Goal: Task Accomplishment & Management: Use online tool/utility

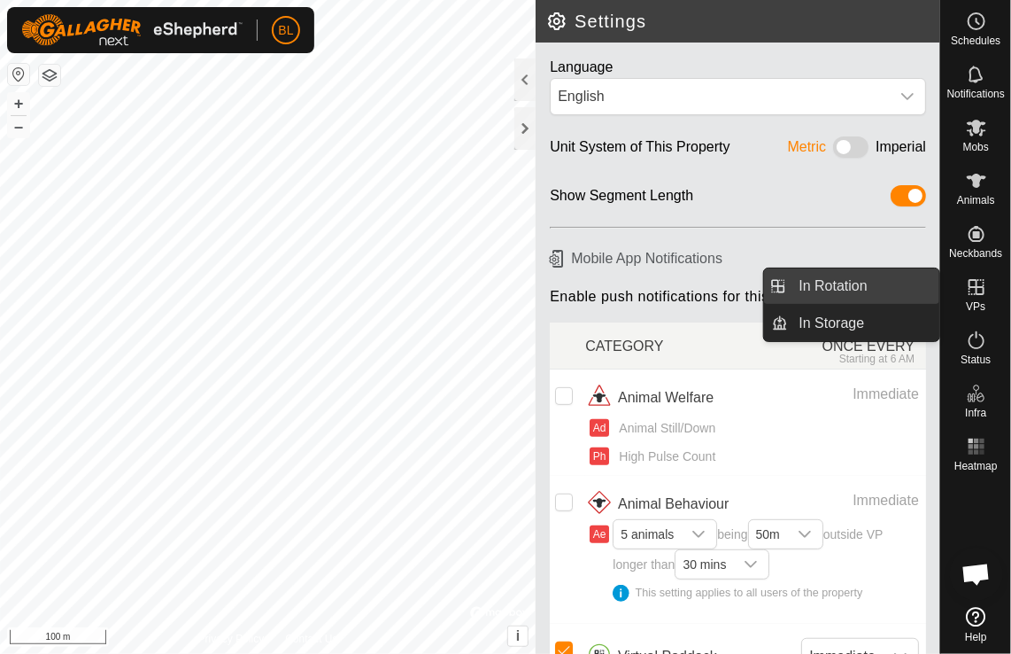
click at [836, 286] on link "In Rotation" at bounding box center [864, 285] width 151 height 35
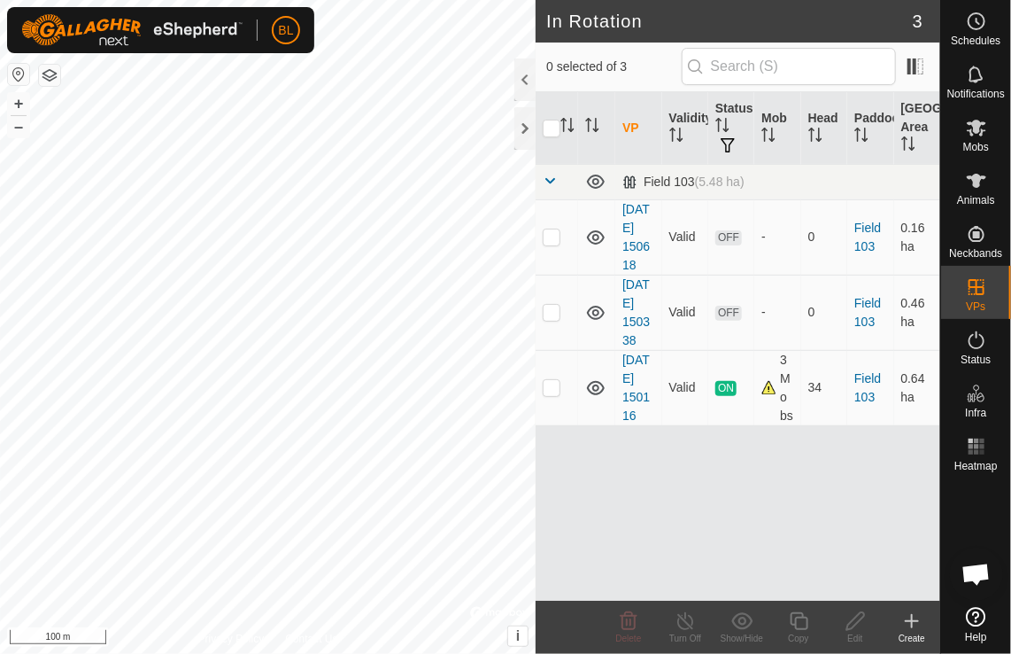
click at [912, 619] on icon at bounding box center [912, 621] width 0 height 12
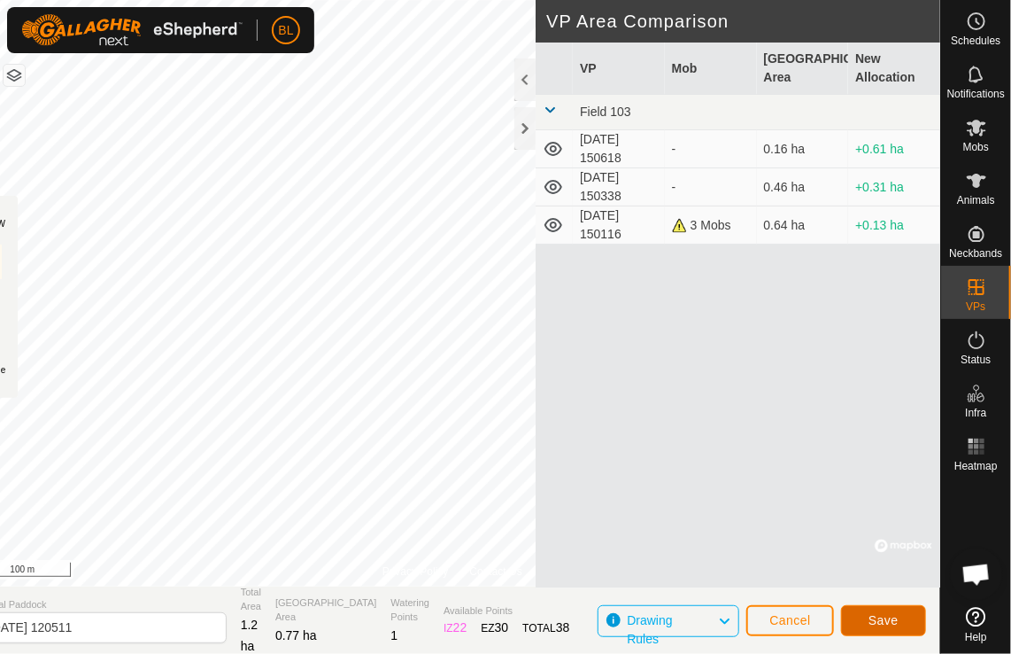
click at [894, 618] on span "Save" at bounding box center [884, 620] width 30 height 14
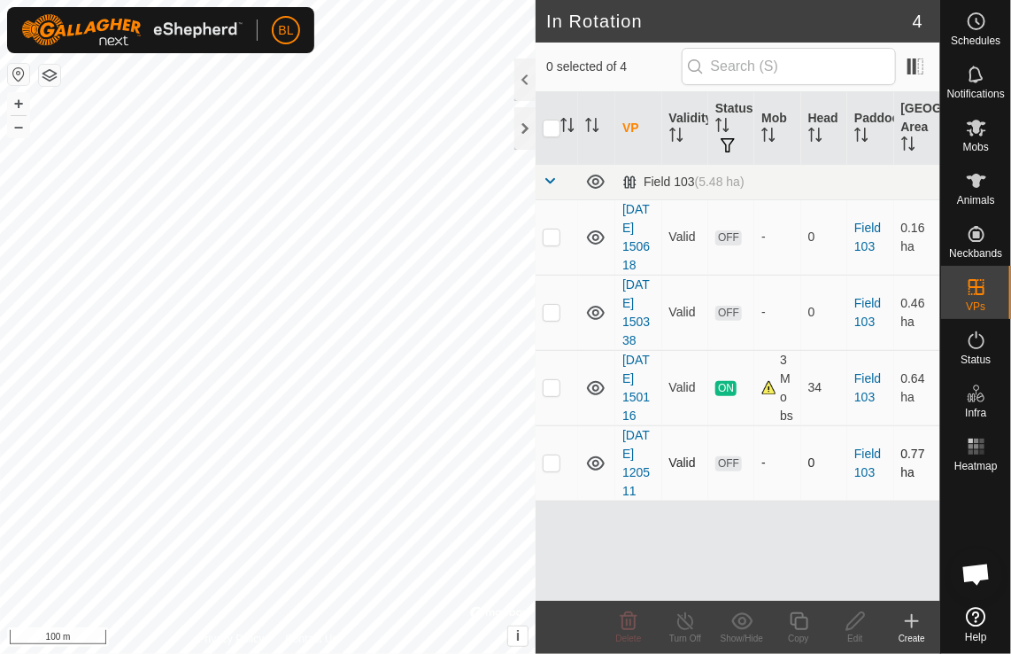
click at [549, 466] on p-checkbox at bounding box center [552, 462] width 18 height 14
checkbox input "true"
click at [854, 629] on icon at bounding box center [856, 620] width 22 height 21
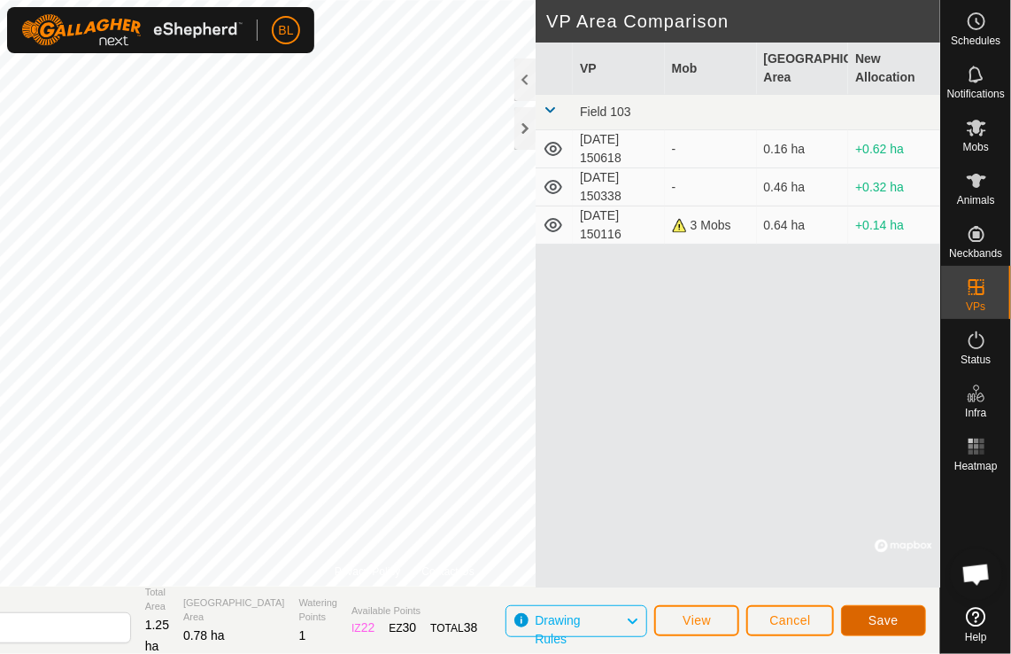
click at [879, 622] on span "Save" at bounding box center [884, 620] width 30 height 14
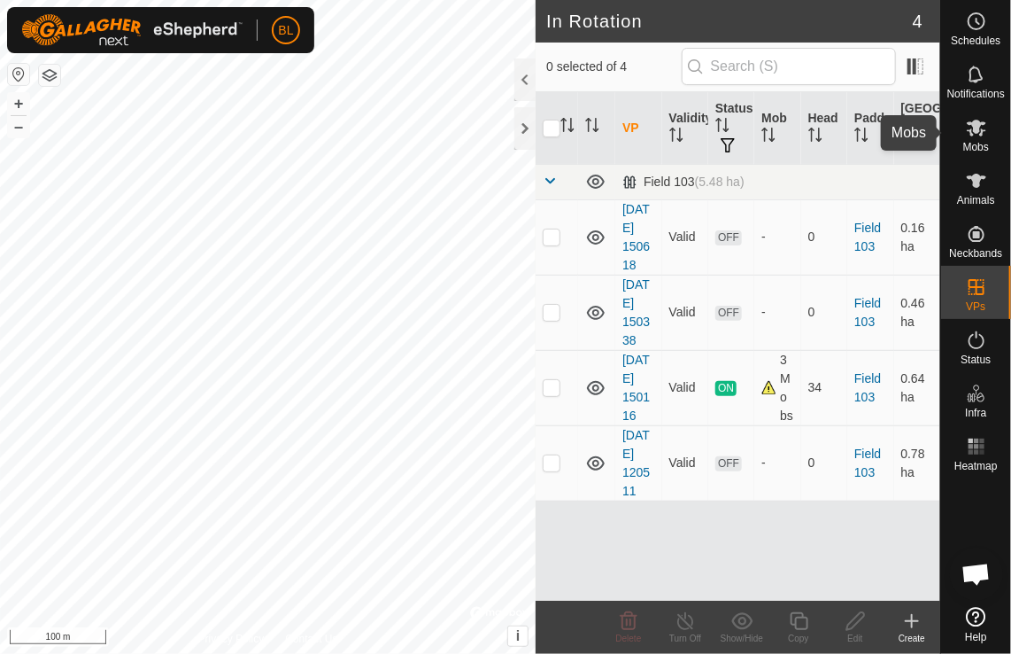
click at [978, 136] on icon at bounding box center [976, 127] width 21 height 21
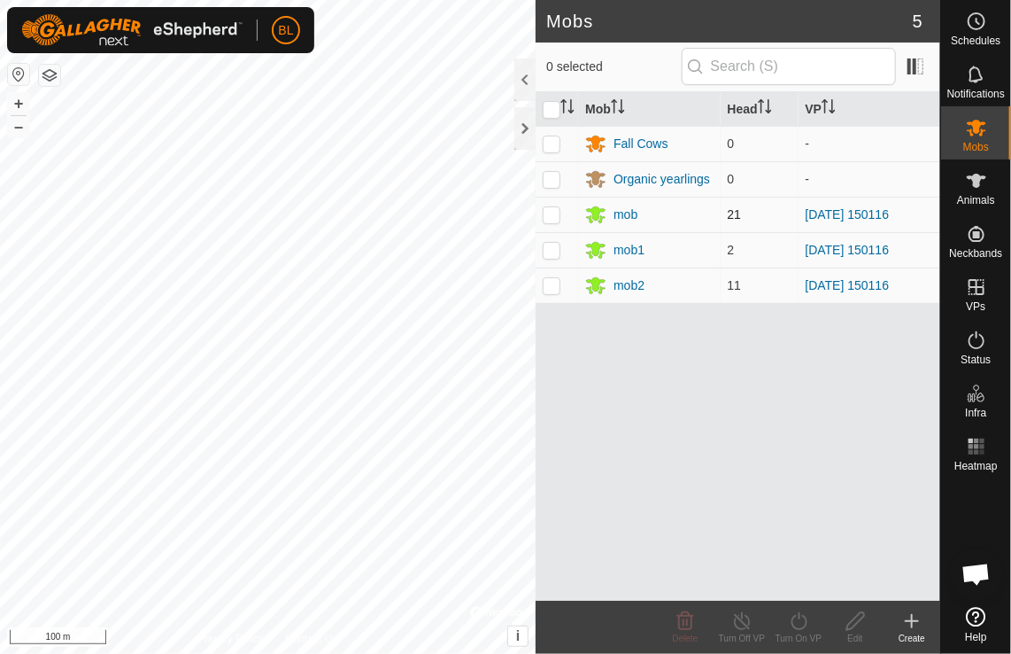
click at [553, 214] on p-checkbox at bounding box center [552, 214] width 18 height 14
checkbox input "true"
click at [551, 239] on td at bounding box center [557, 249] width 43 height 35
checkbox input "true"
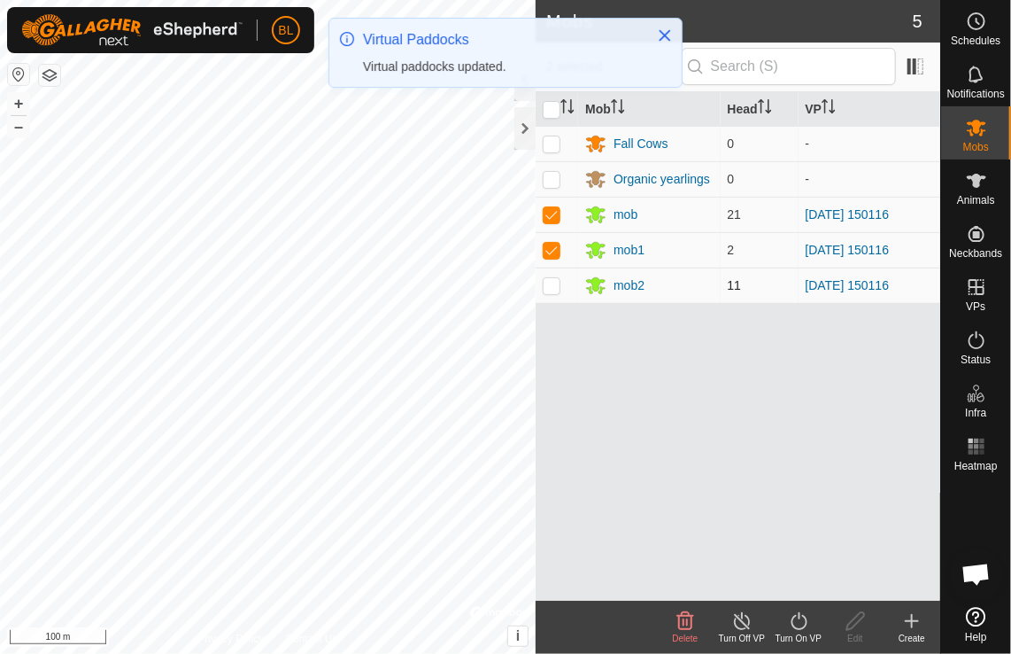
click at [552, 288] on p-checkbox at bounding box center [552, 285] width 18 height 14
checkbox input "true"
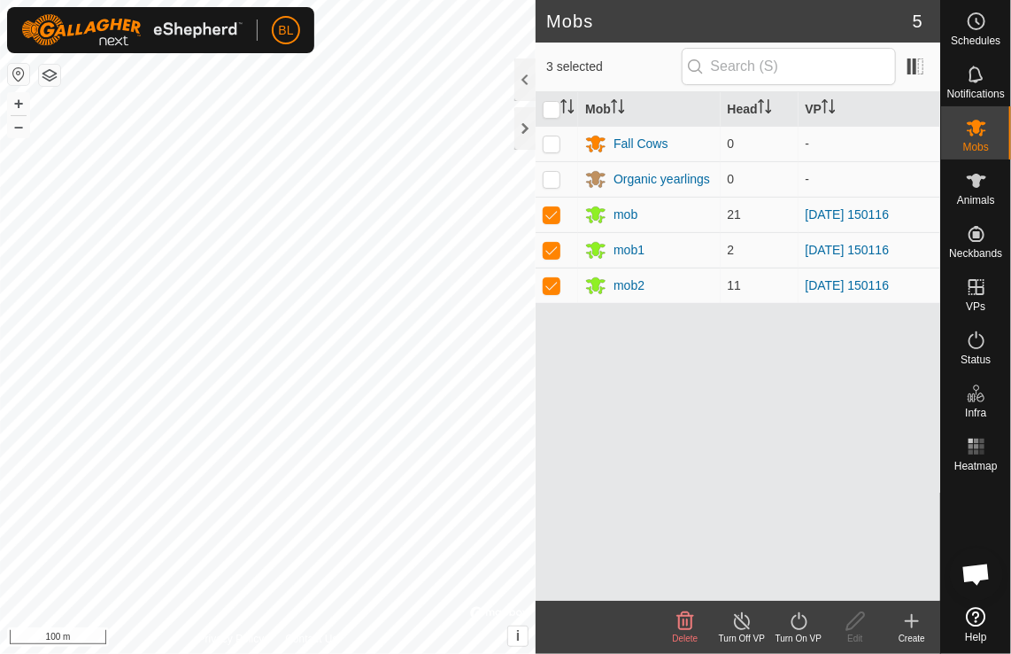
click at [796, 616] on icon at bounding box center [799, 620] width 22 height 21
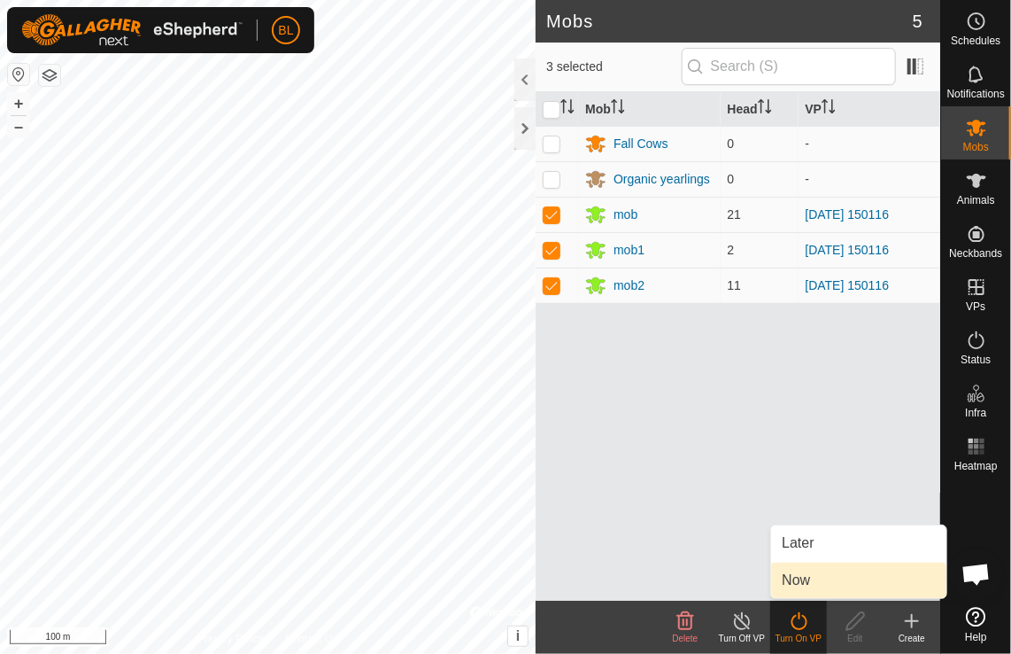
click at [807, 574] on link "Now" at bounding box center [858, 579] width 175 height 35
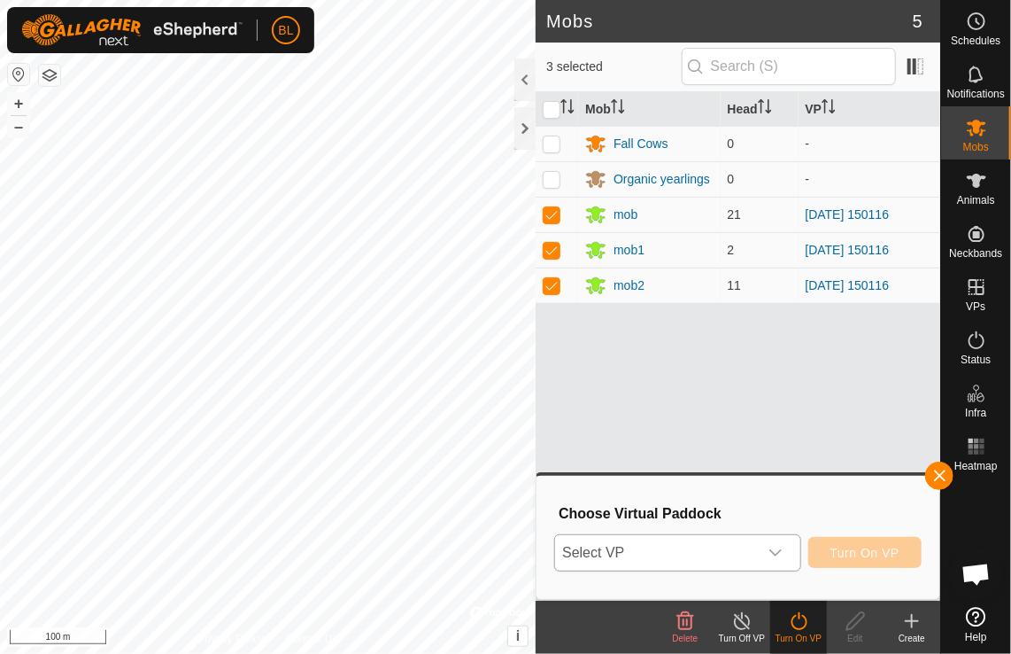
click at [780, 552] on icon "dropdown trigger" at bounding box center [776, 553] width 14 height 14
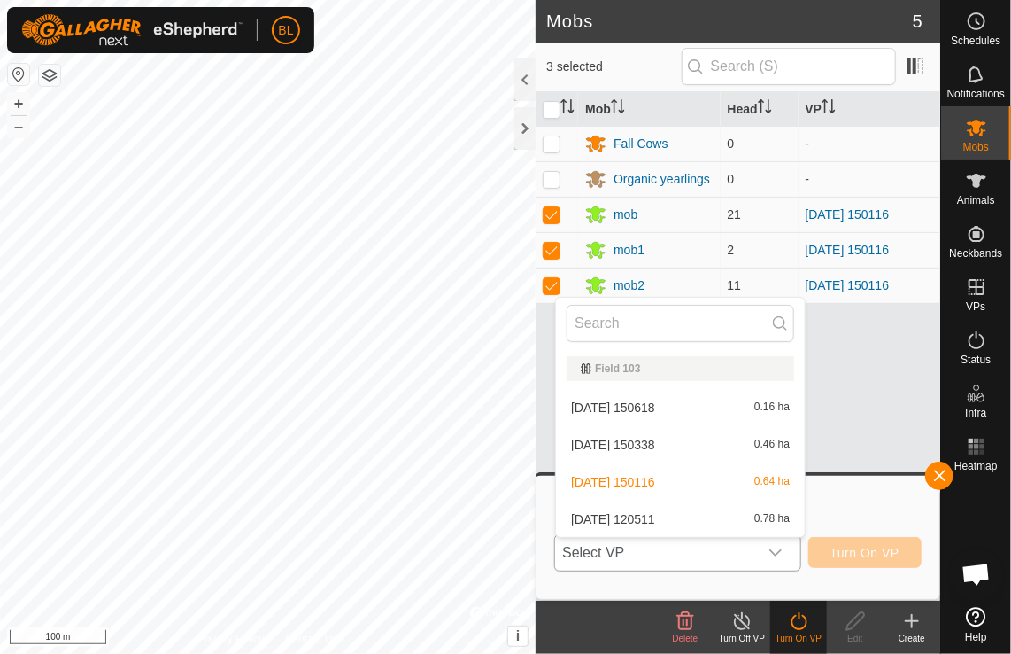
click at [761, 516] on li "[DATE] 120511 0.78 ha" at bounding box center [680, 518] width 249 height 35
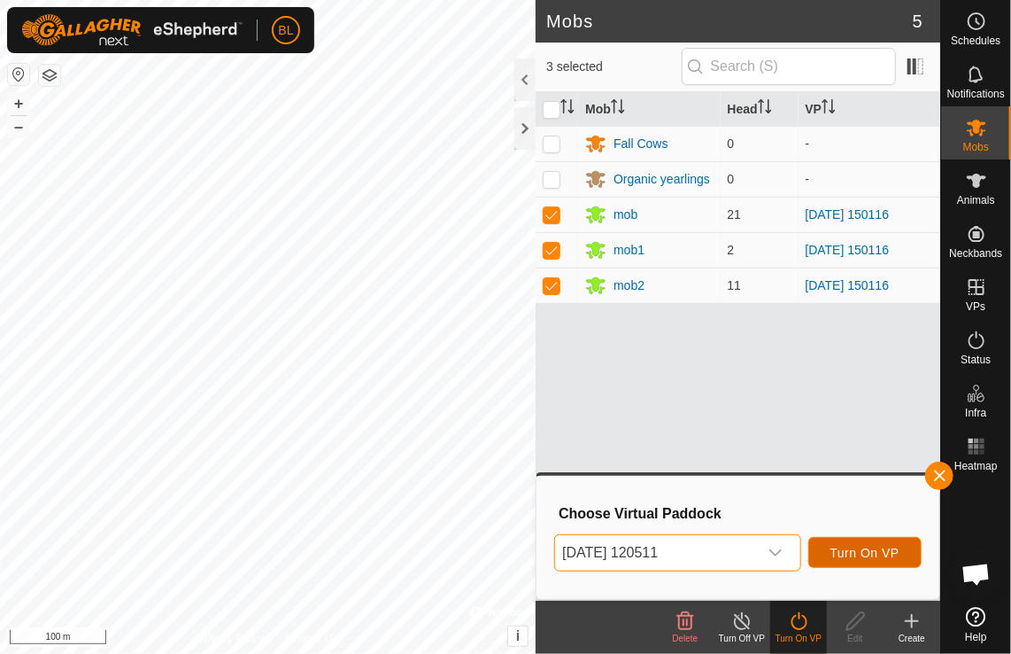
click at [842, 547] on span "Turn On VP" at bounding box center [865, 553] width 69 height 14
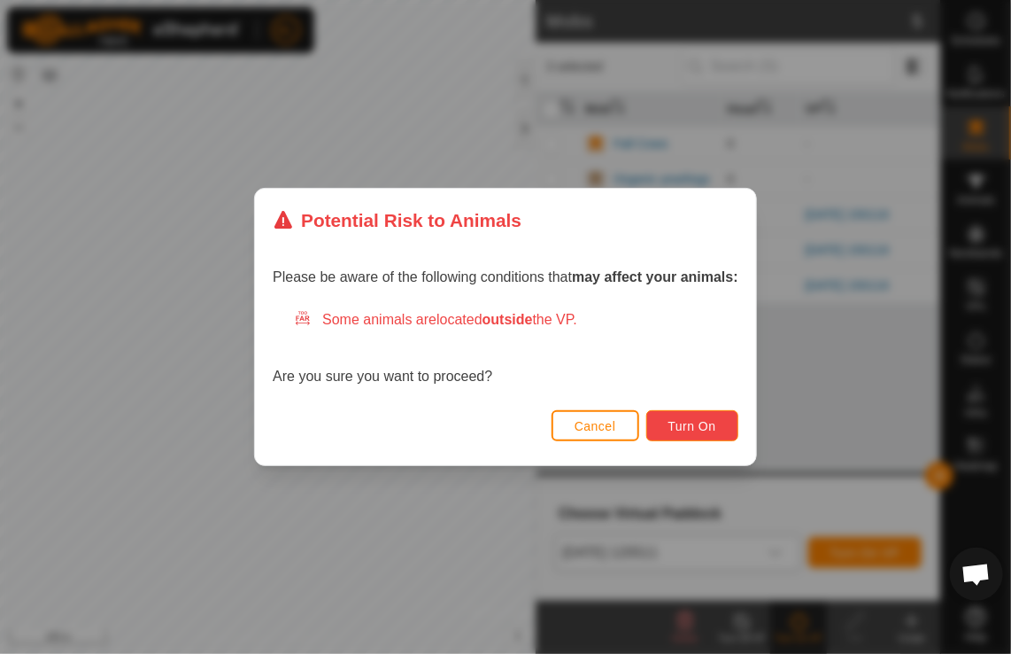
click at [672, 425] on span "Turn On" at bounding box center [693, 426] width 48 height 14
